Goal: Check status: Check status

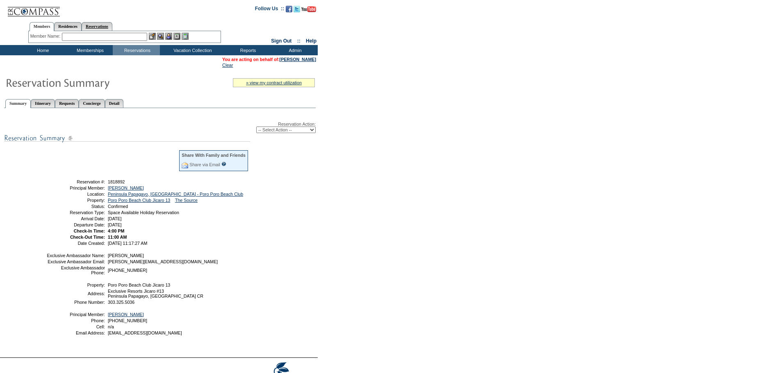
click at [98, 25] on link "Reservations" at bounding box center [97, 26] width 31 height 9
click at [72, 35] on input "text" at bounding box center [78, 37] width 36 height 8
paste input "1771698"
type input "1771698"
click at [102, 37] on img at bounding box center [101, 36] width 7 height 7
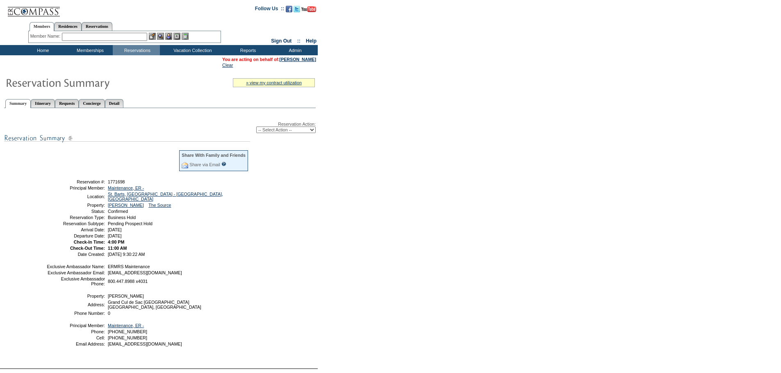
click at [291, 132] on select "-- Select Action -- Modify Reservation Dates Modify Reservation Cost Modify Occ…" at bounding box center [285, 130] width 59 height 7
select select "CancelRes"
click at [256, 128] on select "-- Select Action -- Modify Reservation Dates Modify Reservation Cost Modify Occ…" at bounding box center [285, 130] width 59 height 7
